Goal: Task Accomplishment & Management: Complete application form

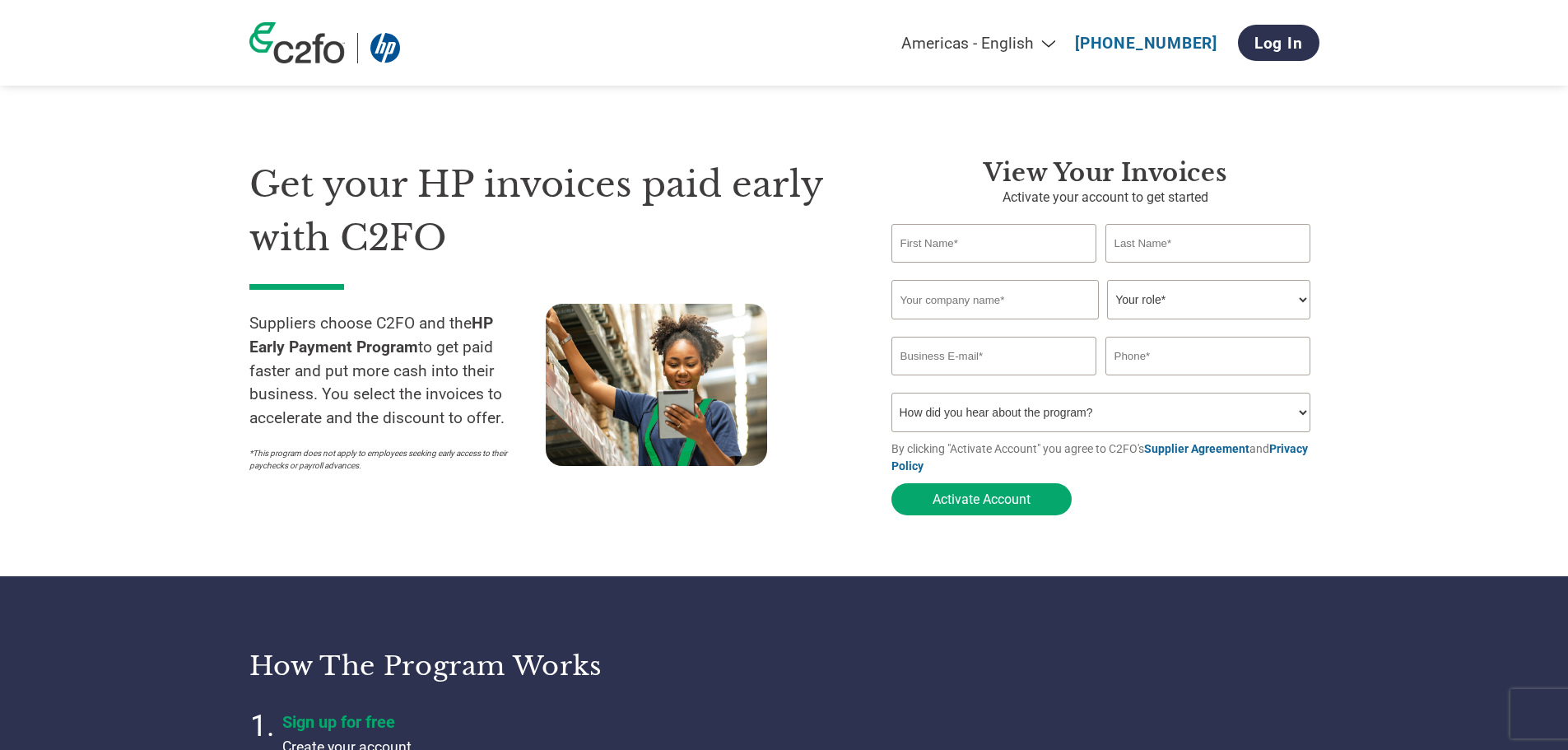
click at [966, 245] on input "text" at bounding box center [994, 243] width 205 height 39
type input "Jorn"
type input "[PERSON_NAME]"
type input "8054029844"
click at [977, 301] on input "text" at bounding box center [995, 299] width 207 height 39
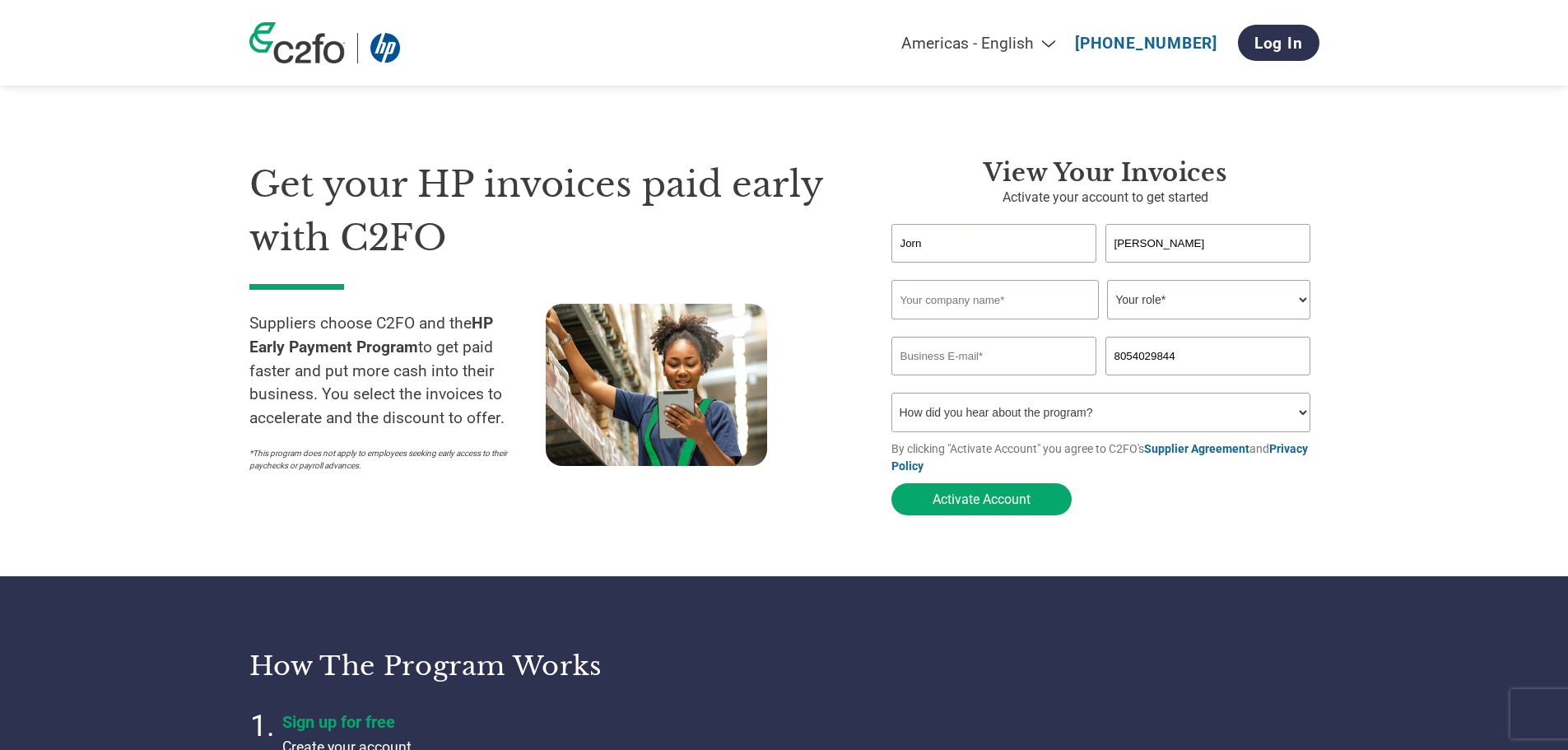
click at [934, 299] on input "text" at bounding box center [995, 299] width 207 height 39
type input "XIT INC"
click at [1304, 293] on select "Your role* CFO Controller Credit Manager Finance Director Treasurer CEO Preside…" at bounding box center [1209, 299] width 204 height 39
select select "OWNER_FOUNDER"
click at [1107, 281] on select "Your role* CFO Controller Credit Manager Finance Director Treasurer CEO Preside…" at bounding box center [1209, 299] width 204 height 39
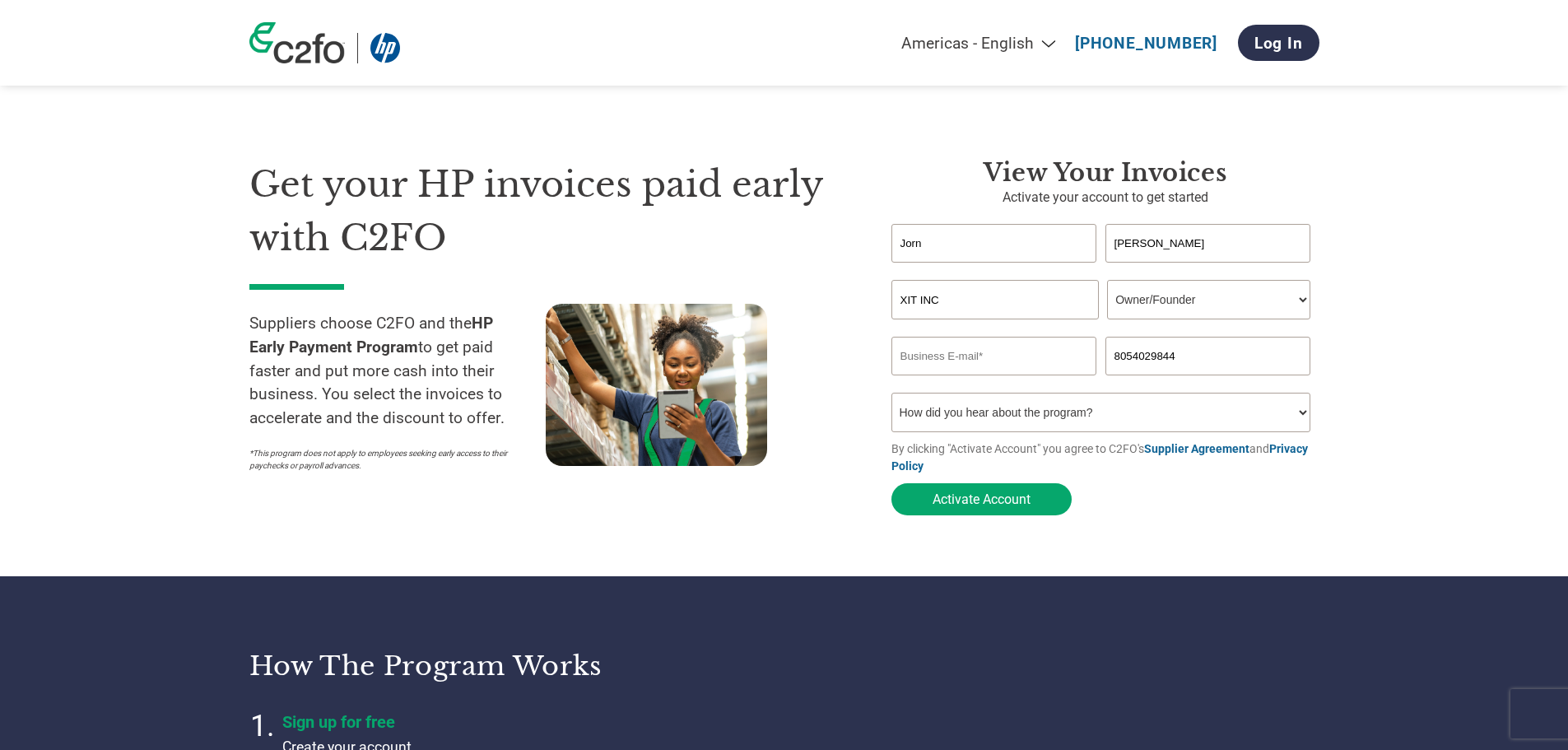
click at [954, 355] on input "email" at bounding box center [994, 356] width 205 height 39
type input "j"
type input "[EMAIL_ADDRESS][DOMAIN_NAME]"
click at [1306, 416] on select "How did you hear about the program? Received a letter Email Social Media Online…" at bounding box center [1101, 412] width 420 height 39
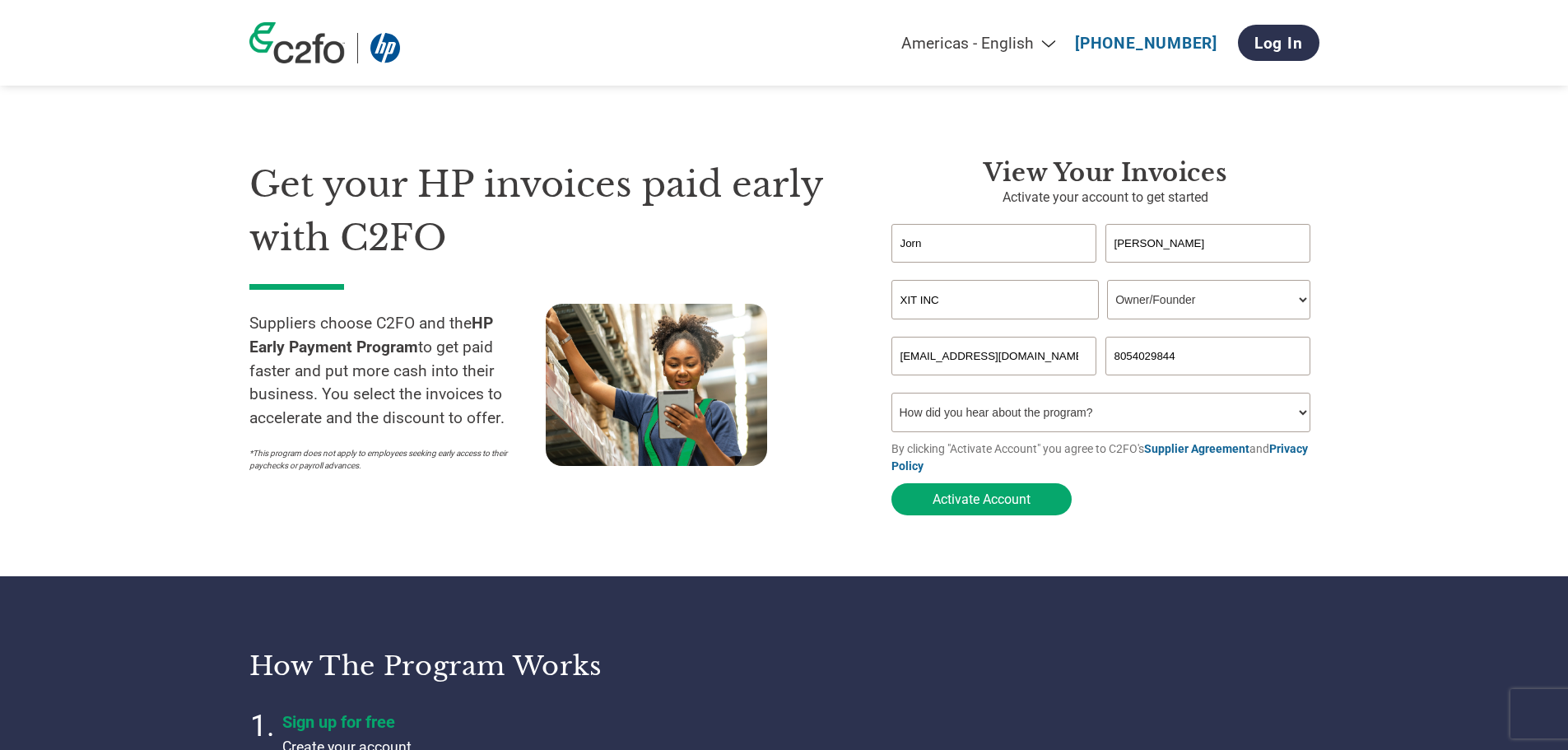
select select "Email"
click at [891, 397] on select "How did you hear about the program? Received a letter Email Social Media Online…" at bounding box center [1101, 412] width 420 height 39
click at [1006, 502] on button "Activate Account" at bounding box center [981, 499] width 181 height 32
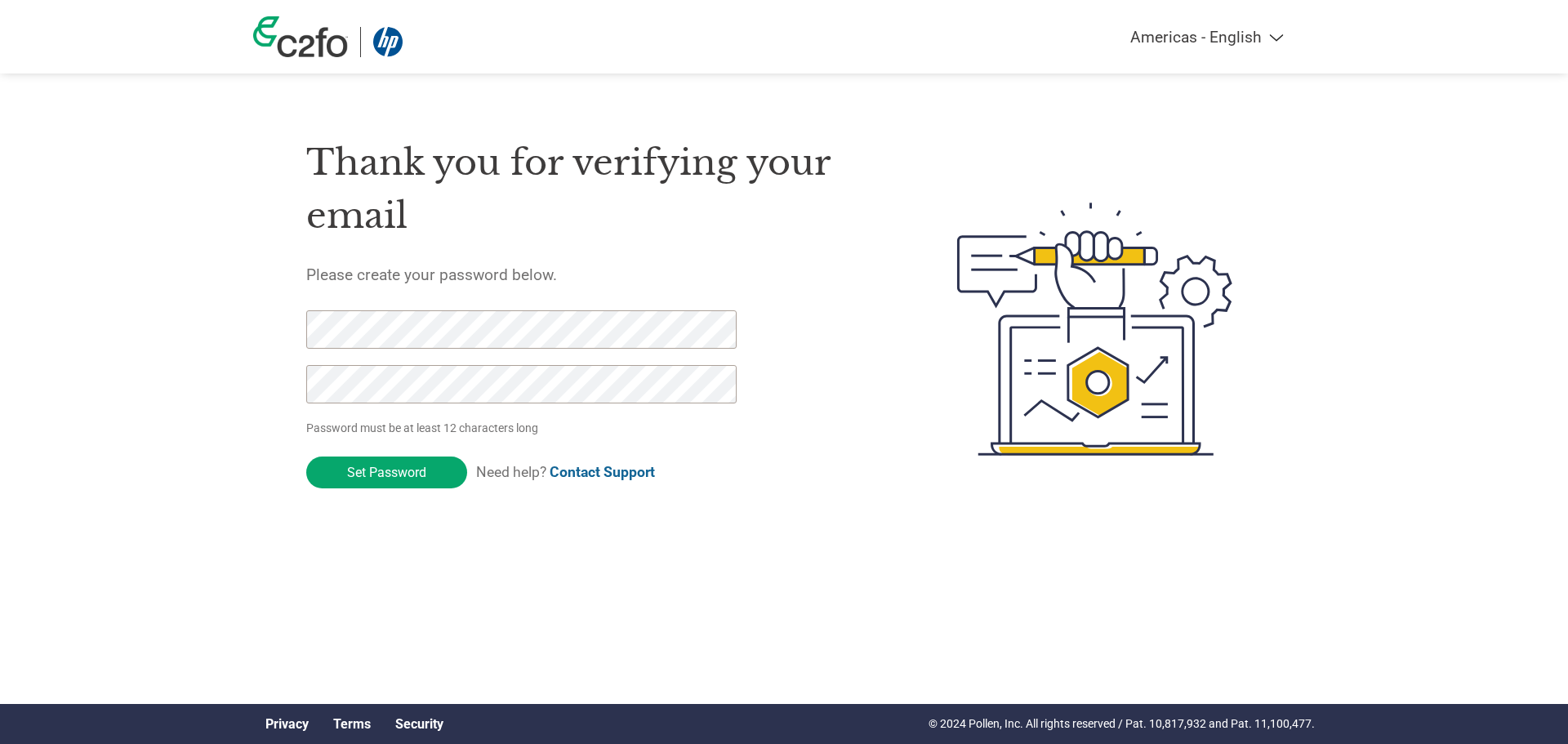
click at [301, 330] on div "Thank you for verifying your email Please create your password below. Password …" at bounding box center [784, 329] width 1062 height 433
click at [386, 457] on input "Set Password" at bounding box center [387, 472] width 161 height 32
click at [426, 447] on input "Set Password" at bounding box center [387, 472] width 161 height 32
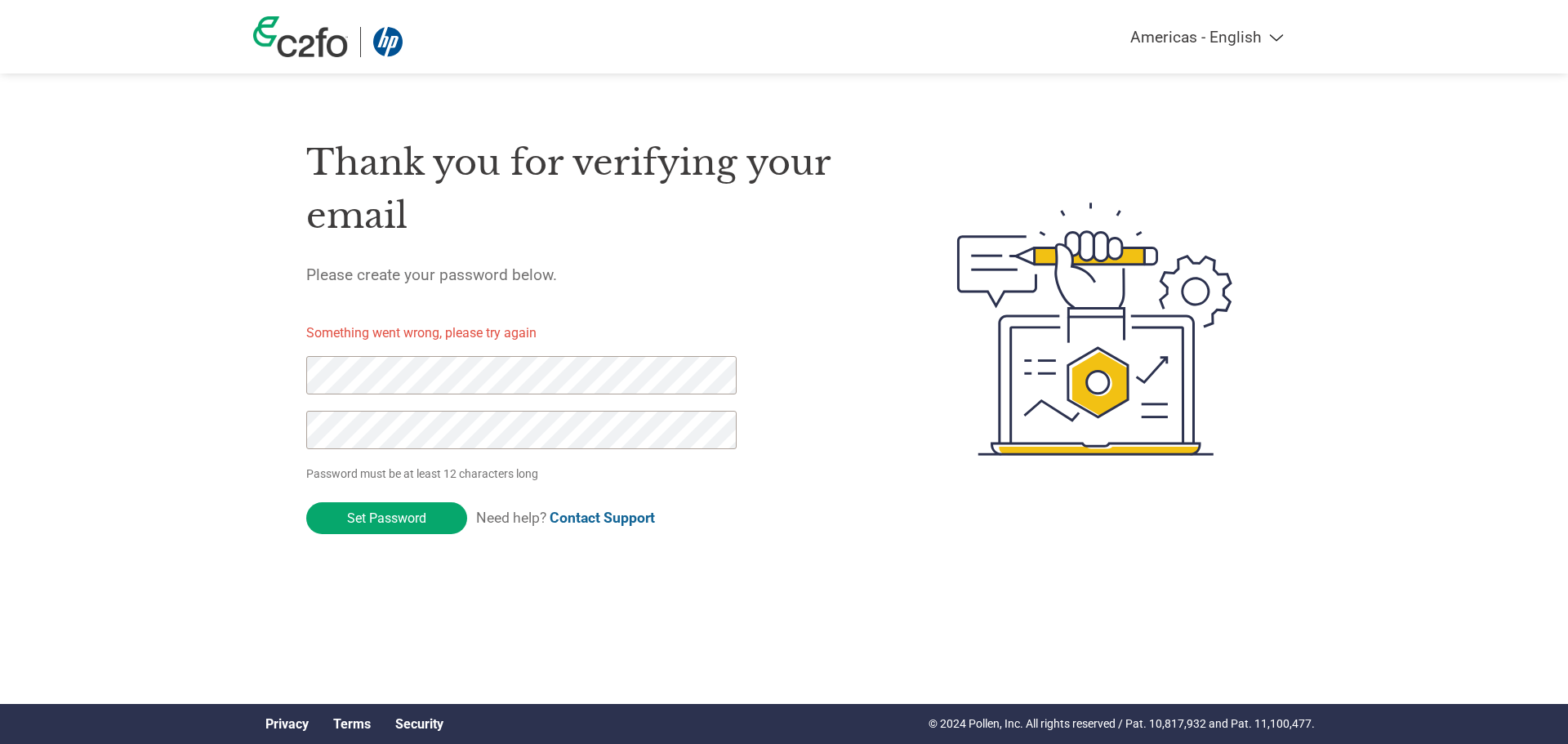
click at [296, 376] on div "Thank you for verifying your email Please create your password below. Something…" at bounding box center [784, 329] width 1062 height 433
click at [394, 447] on input "Set Password" at bounding box center [387, 518] width 161 height 32
